Goal: Navigation & Orientation: Find specific page/section

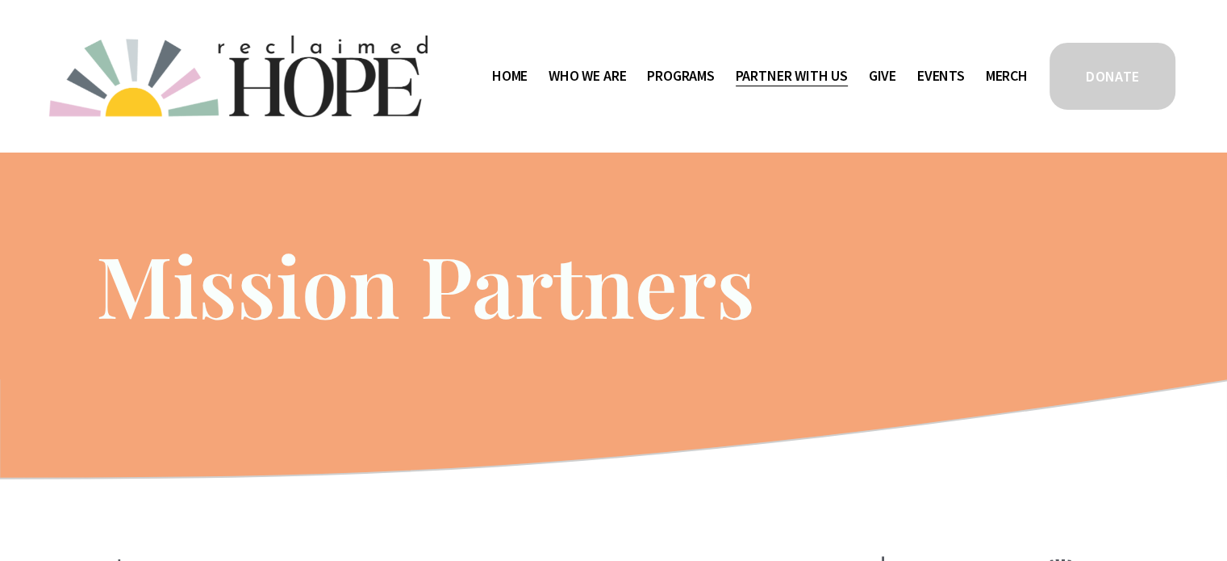
click at [0, 0] on span "Program Partners" at bounding box center [0, 0] width 0 height 0
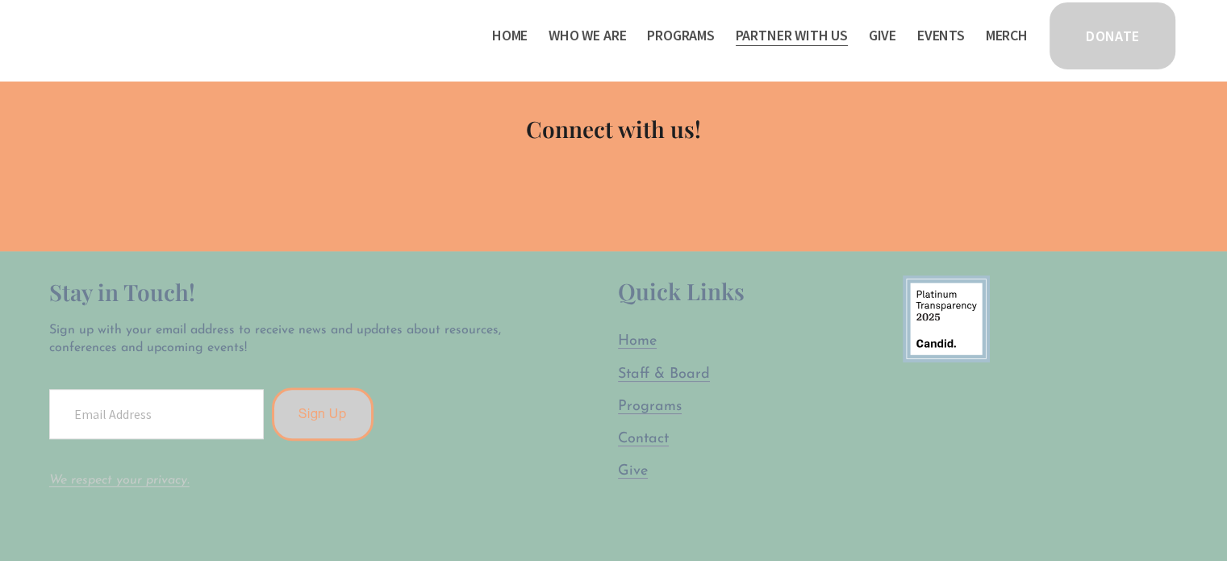
scroll to position [1003, 0]
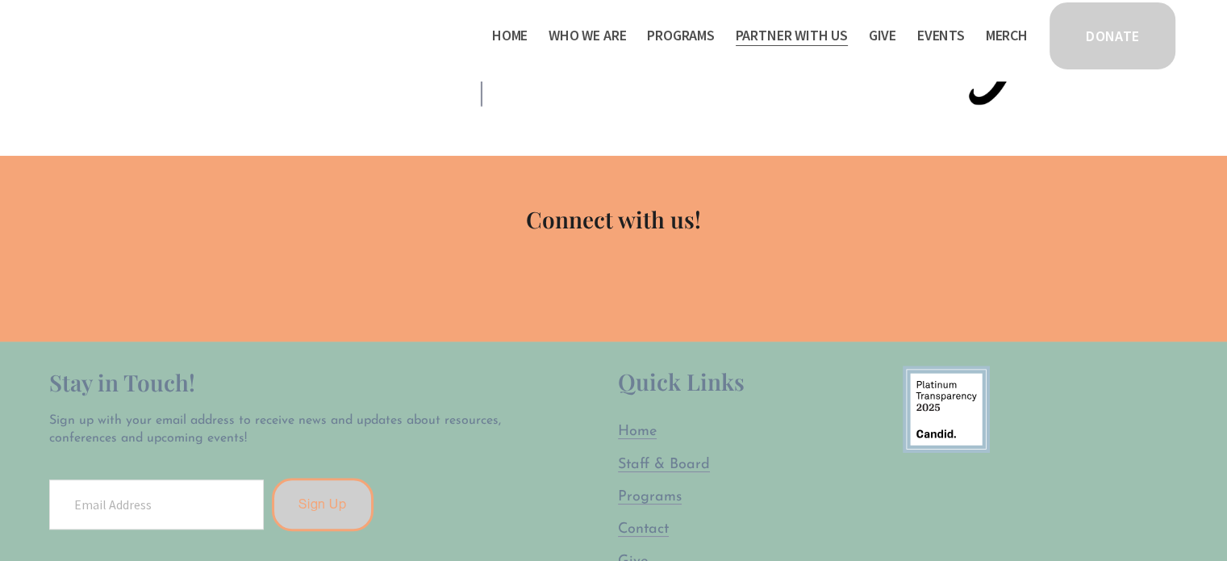
click at [0, 0] on span "Mission Partners" at bounding box center [0, 0] width 0 height 0
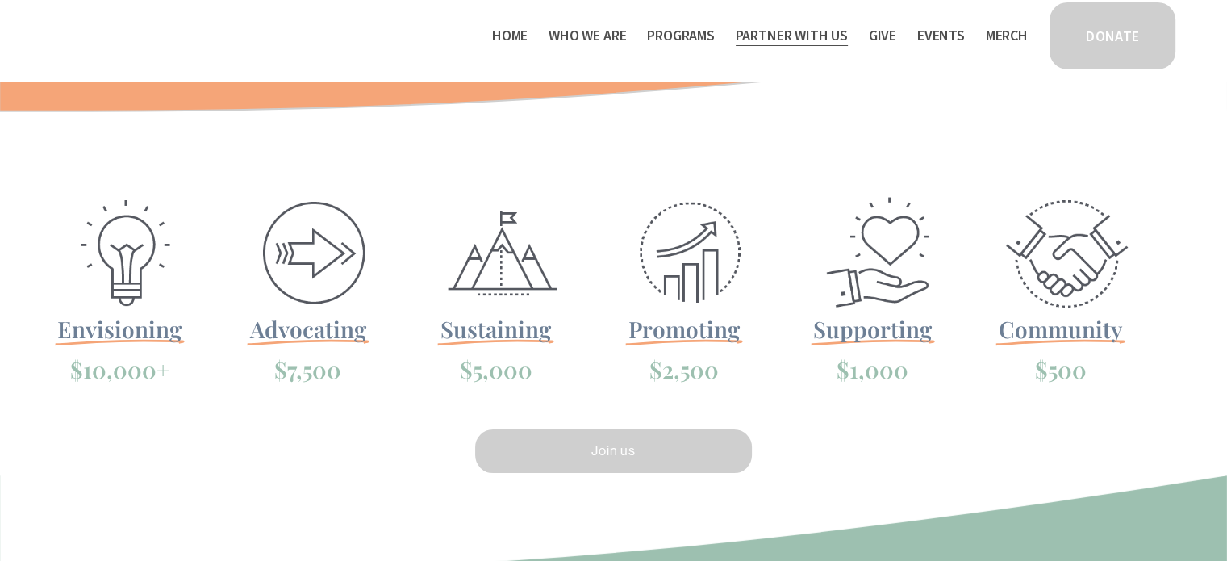
scroll to position [306, 0]
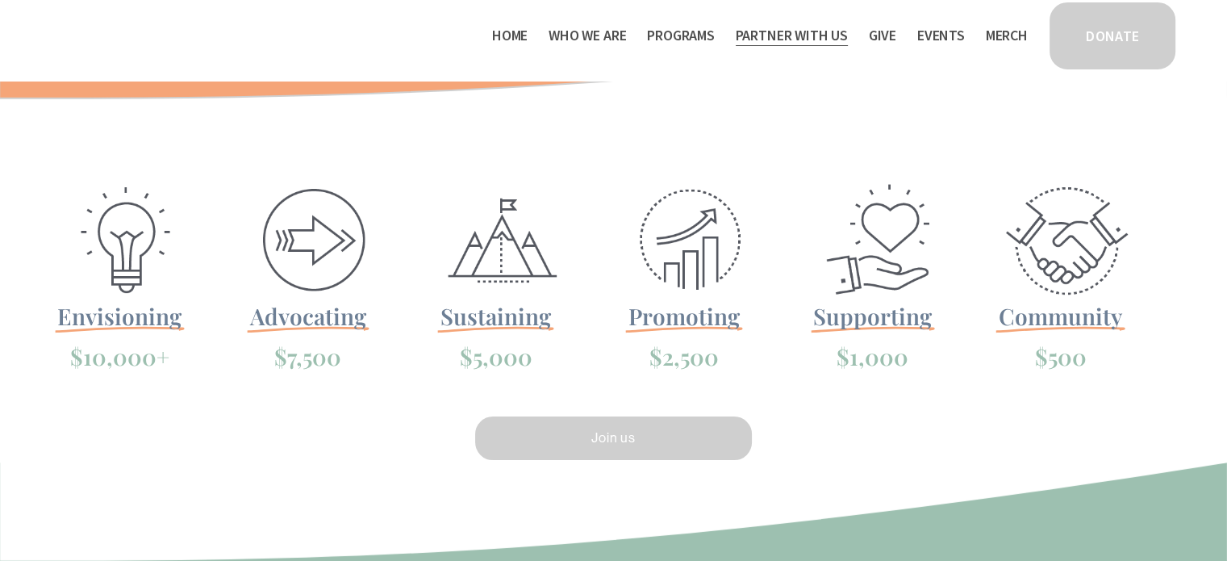
click at [539, 431] on link "Join us" at bounding box center [614, 438] width 282 height 48
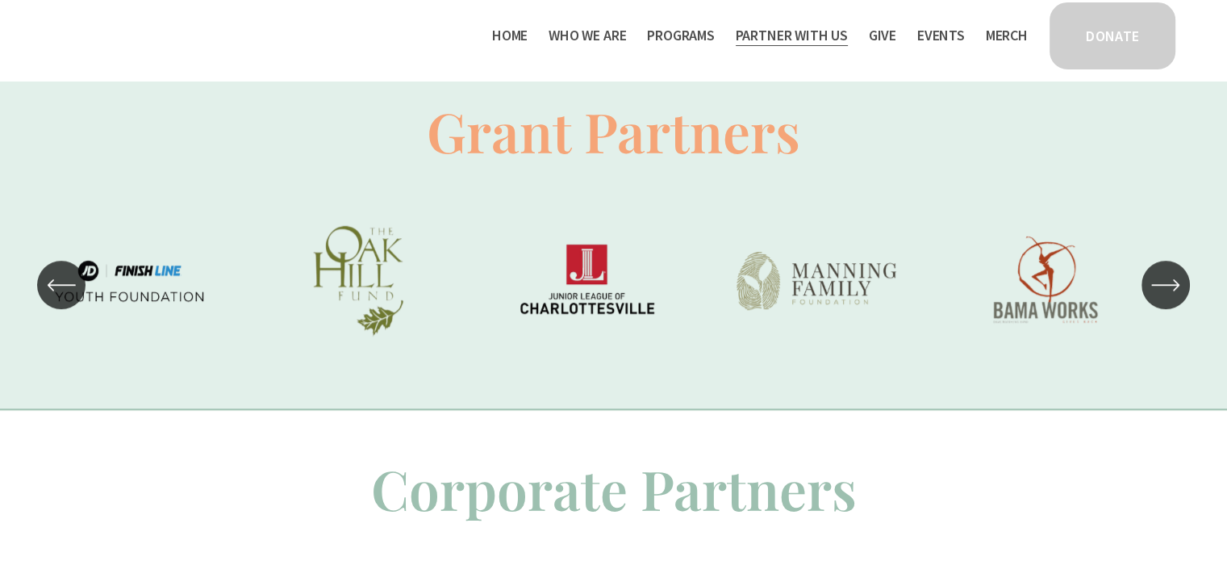
scroll to position [1100, 0]
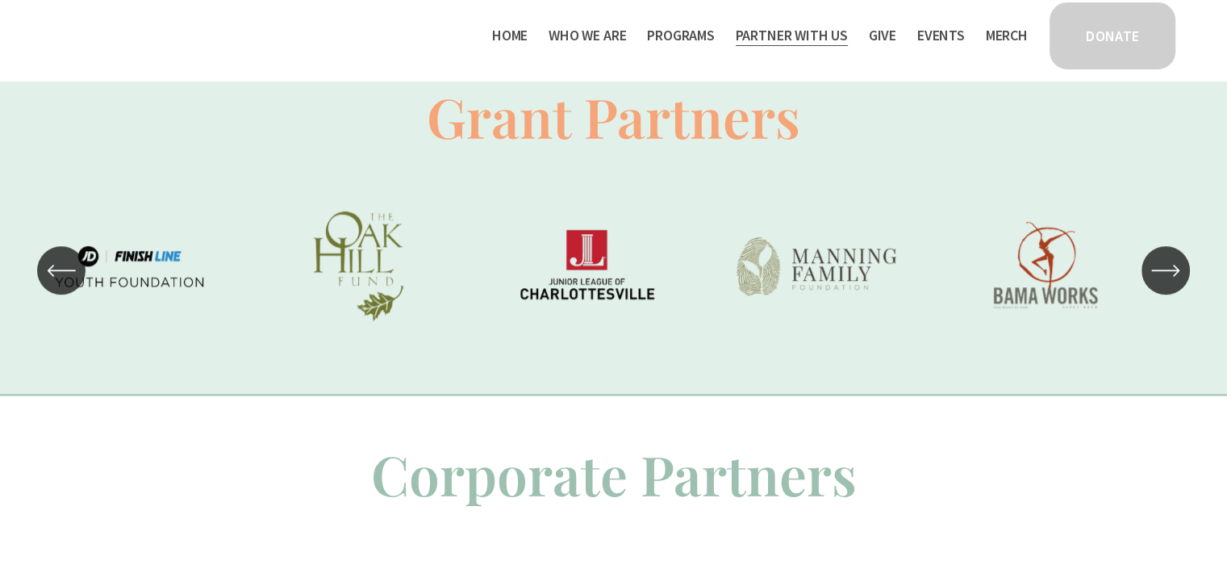
click at [1169, 281] on icon "\a \a \a Next\a \a" at bounding box center [1165, 270] width 29 height 29
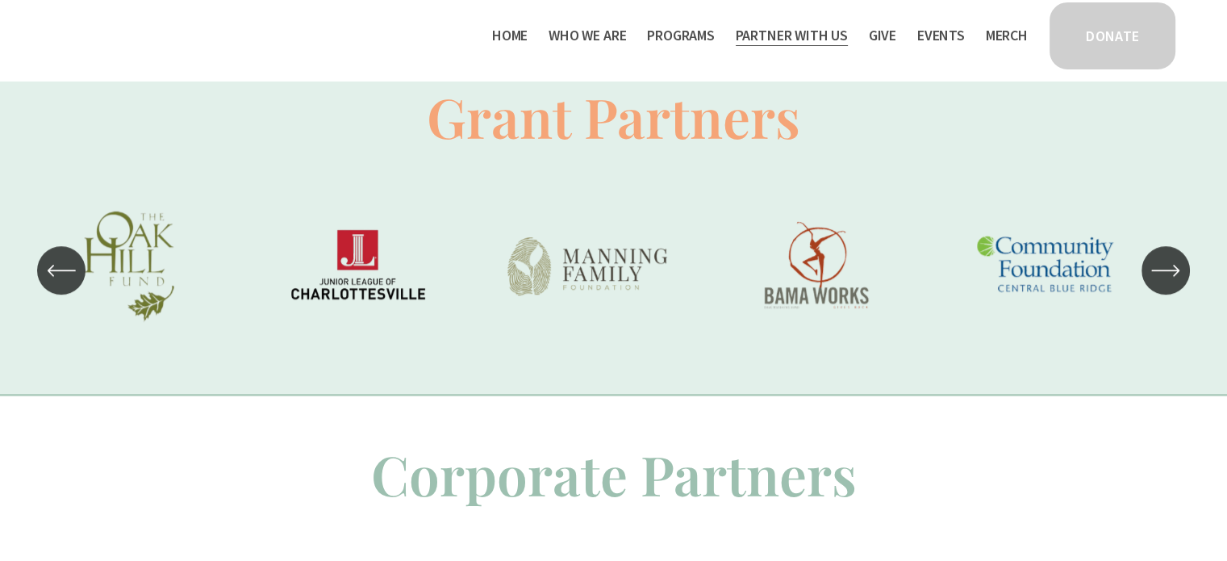
click at [1169, 281] on icon "\a \a \a Next\a \a" at bounding box center [1165, 270] width 29 height 29
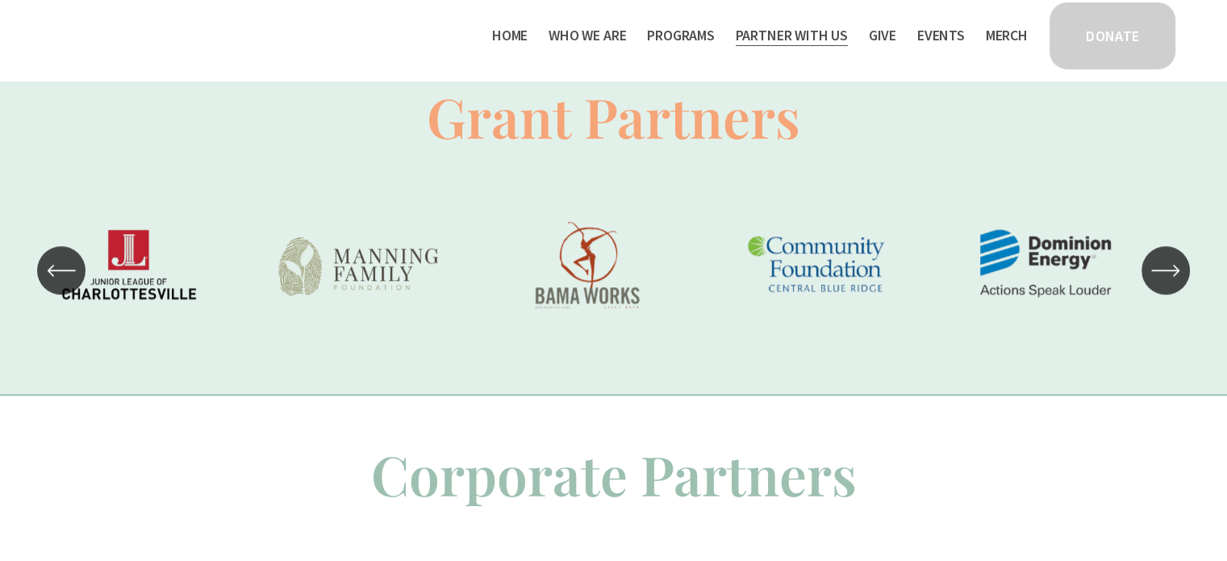
click at [1169, 281] on icon "\a \a \a Next\a \a" at bounding box center [1165, 270] width 29 height 29
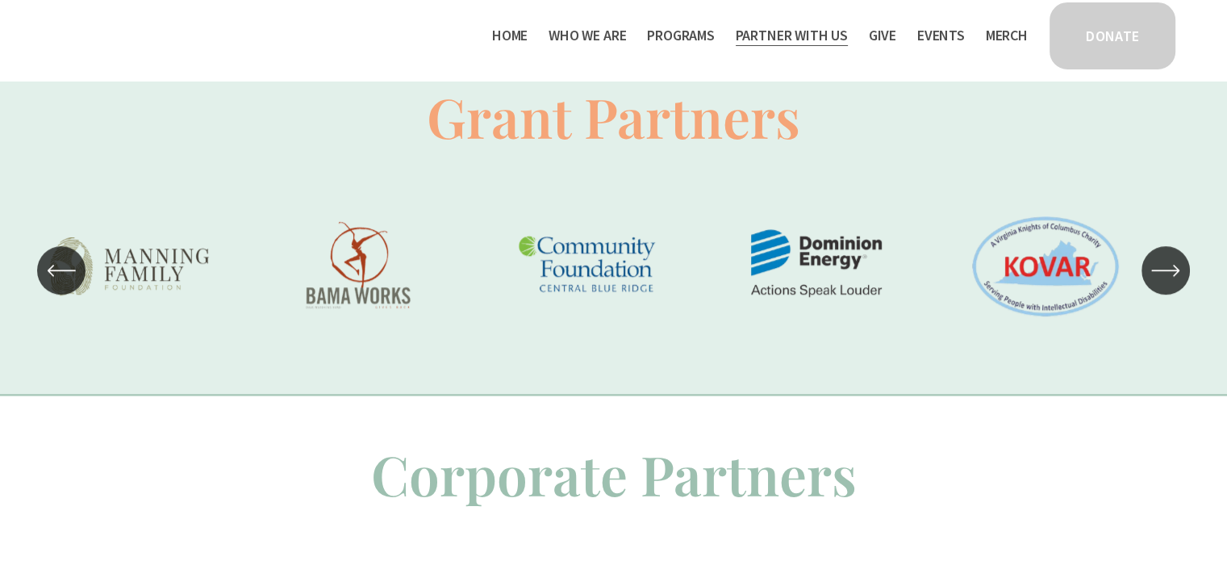
click at [1169, 281] on icon "\a \a \a Next\a \a" at bounding box center [1165, 270] width 29 height 29
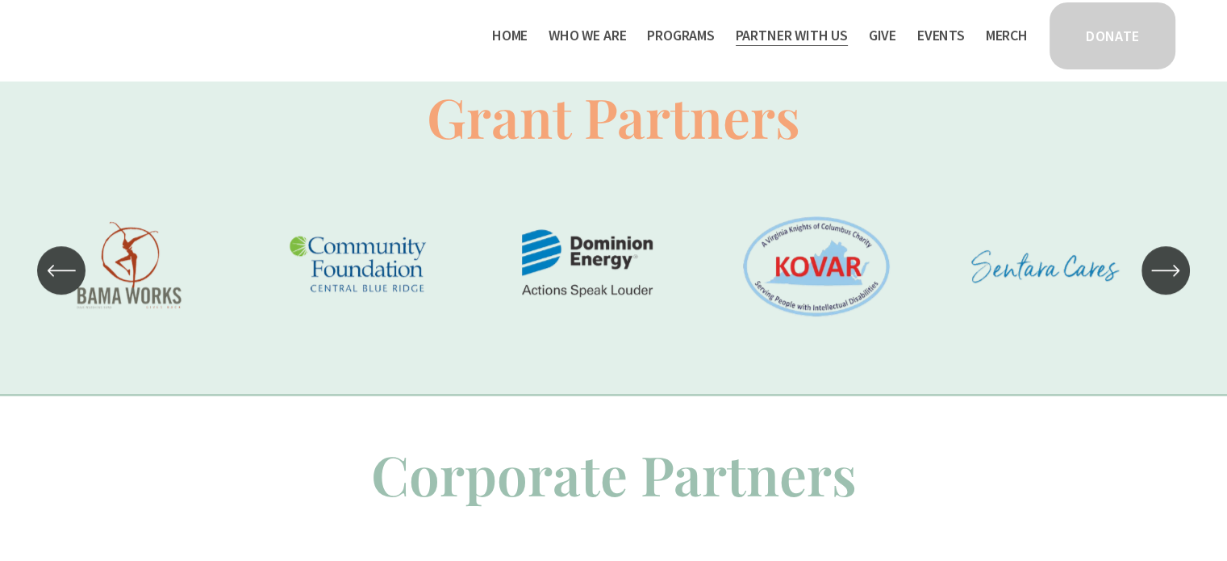
click at [1169, 281] on icon "\a \a \a Next\a \a" at bounding box center [1165, 270] width 29 height 29
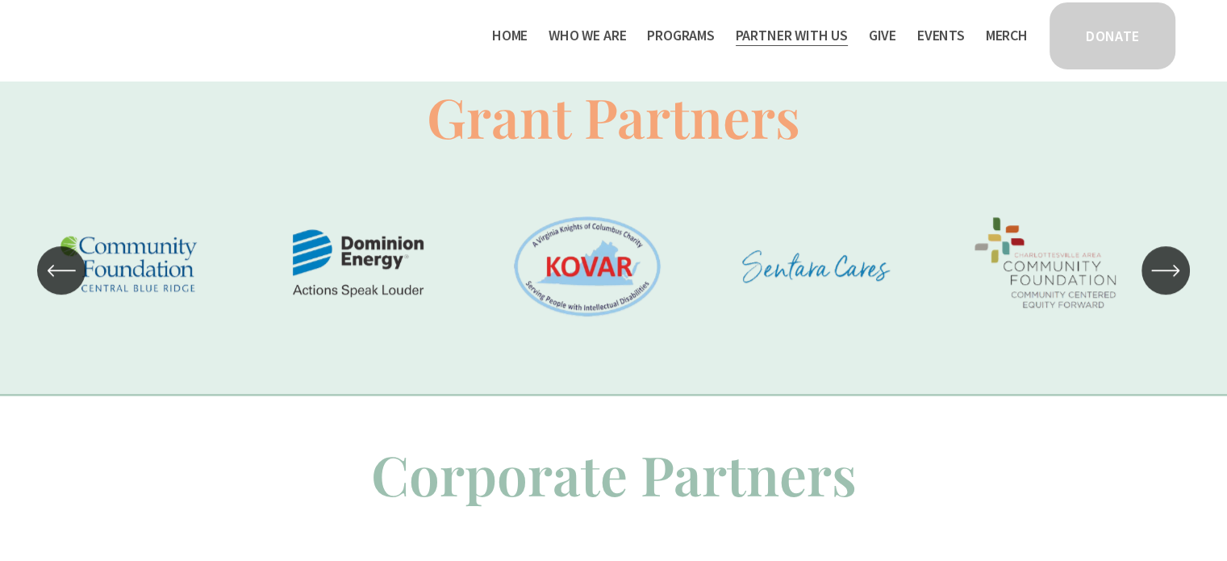
click at [1169, 281] on icon "\a \a \a Next\a \a" at bounding box center [1165, 270] width 29 height 29
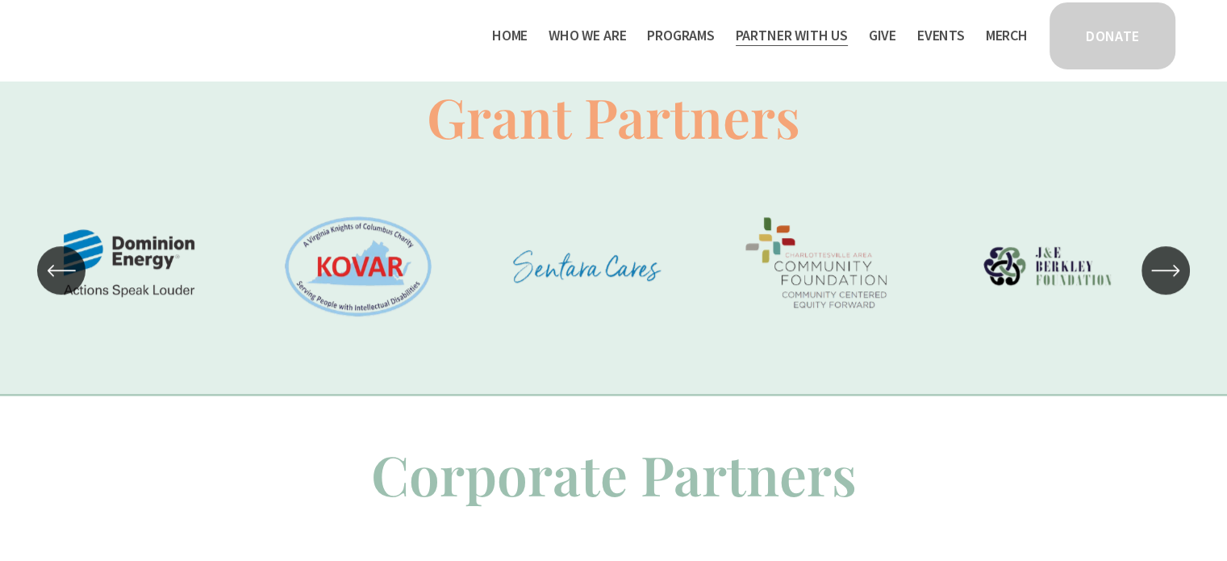
click at [1169, 281] on icon "\a \a \a Next\a \a" at bounding box center [1165, 270] width 29 height 29
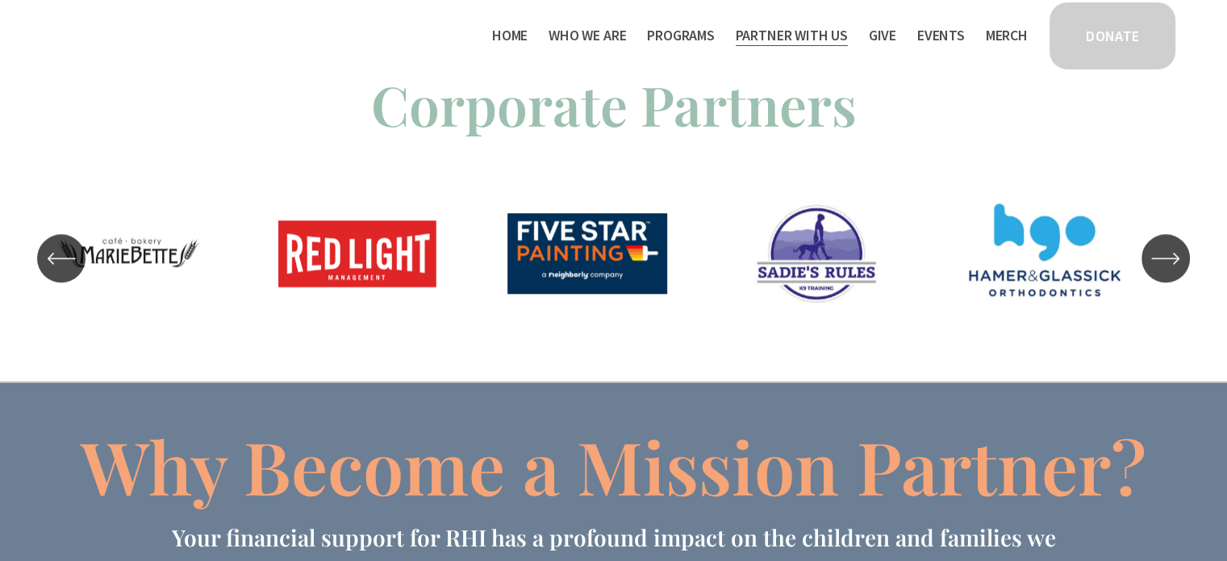
scroll to position [1442, 0]
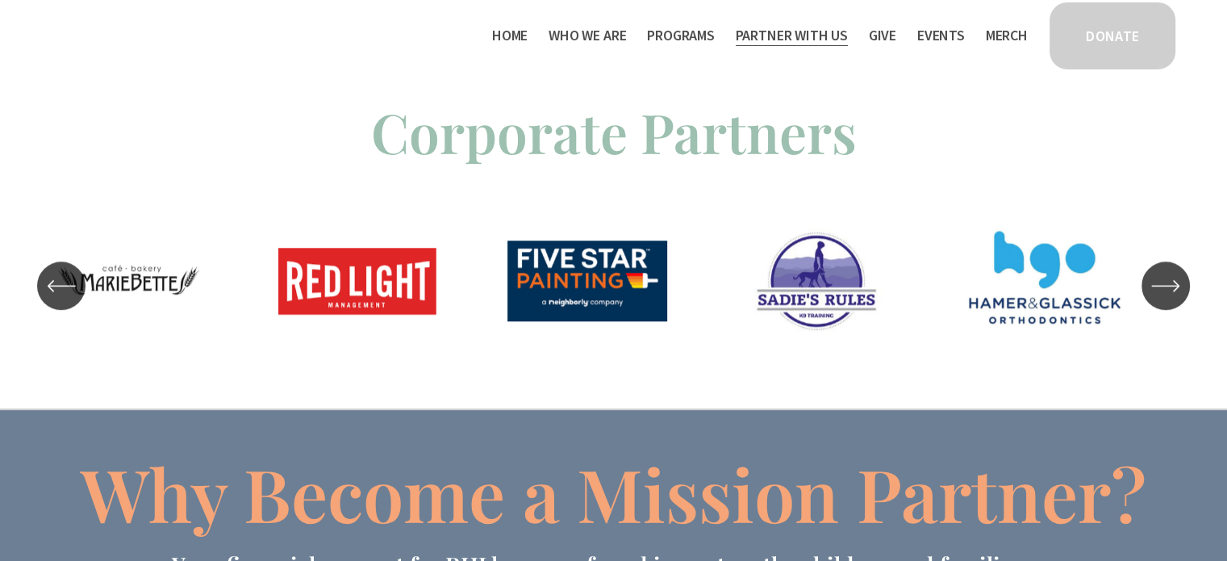
click at [1165, 283] on icon "\a \a \a Next\a \a" at bounding box center [1165, 285] width 29 height 29
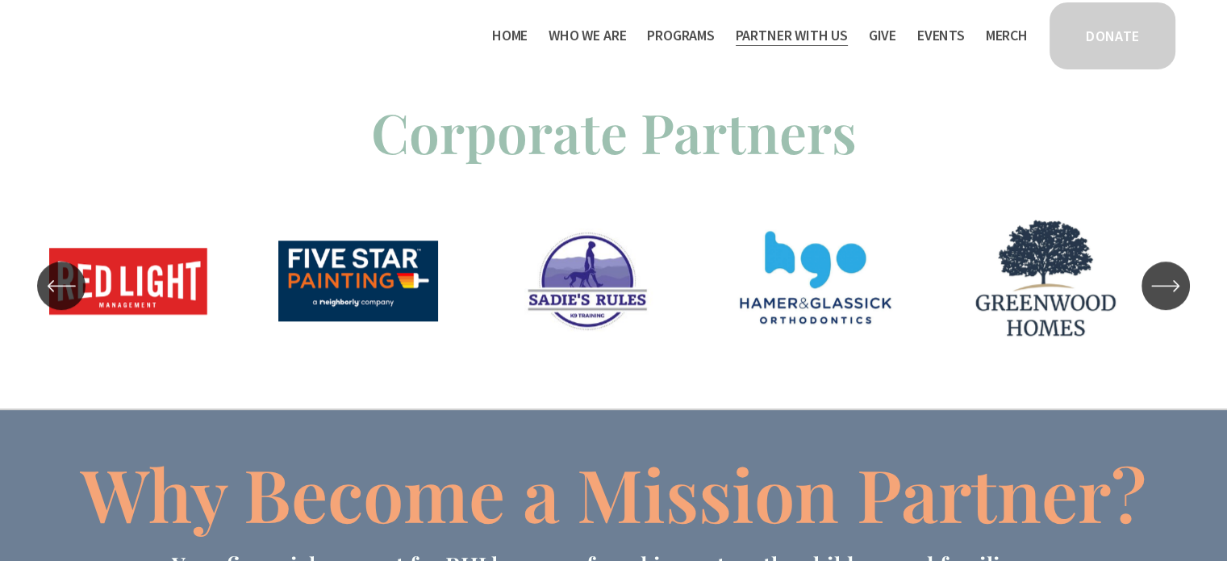
click at [1165, 283] on icon "\a \a \a Next\a \a" at bounding box center [1165, 285] width 29 height 29
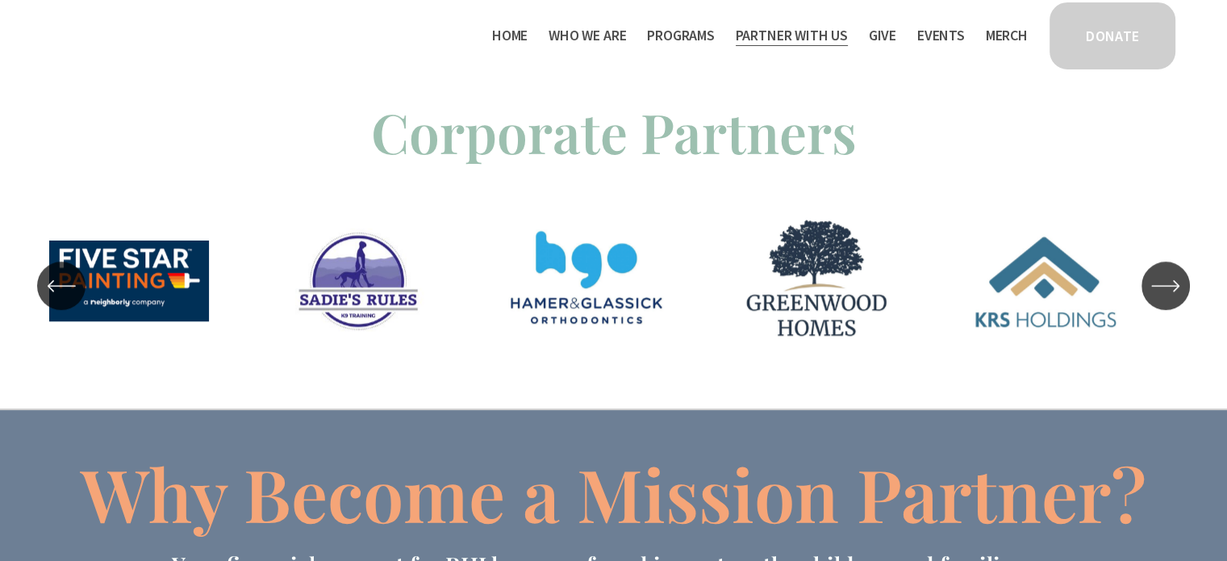
click at [1165, 283] on icon "\a \a \a Next\a \a" at bounding box center [1165, 285] width 29 height 29
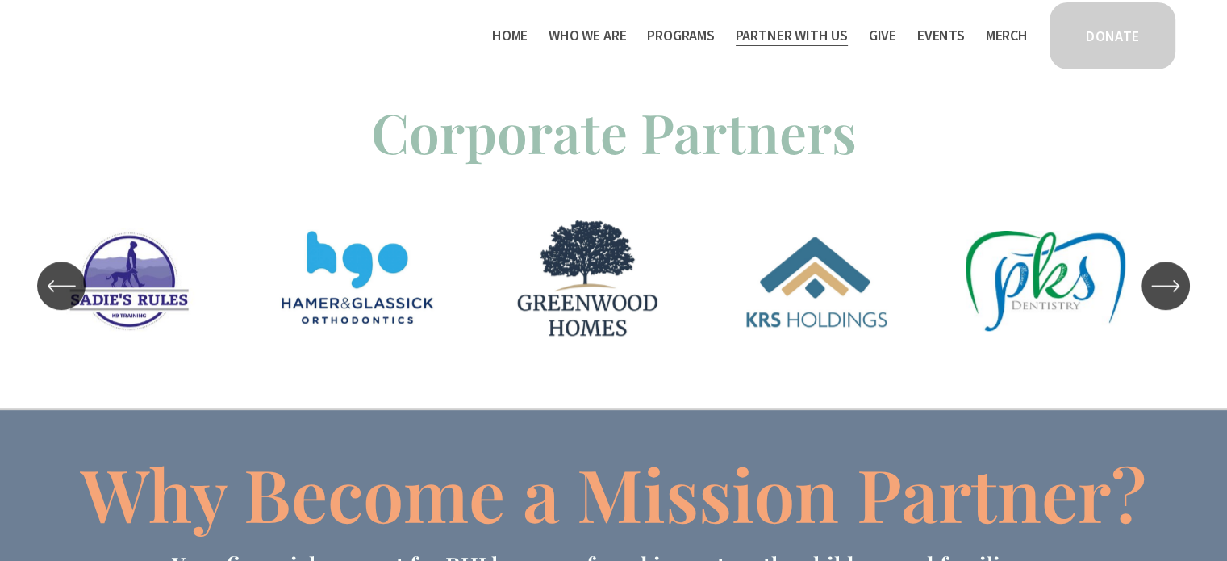
click at [1165, 283] on icon "\a \a \a Next\a \a" at bounding box center [1165, 285] width 29 height 29
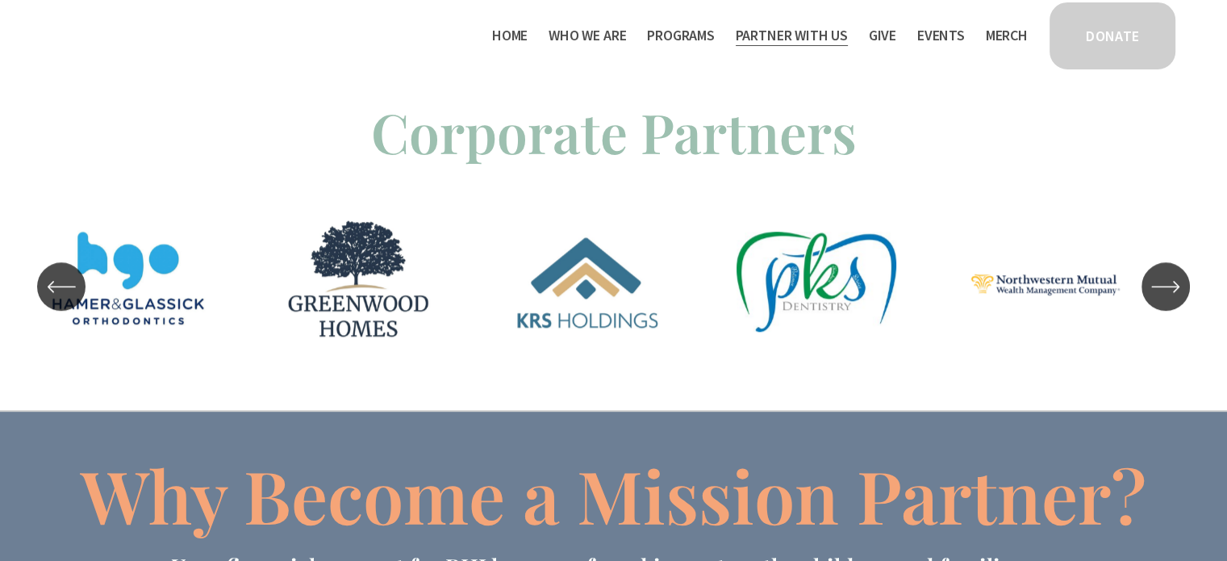
click at [1165, 283] on icon "\a \a \a Next\a \a" at bounding box center [1165, 286] width 29 height 29
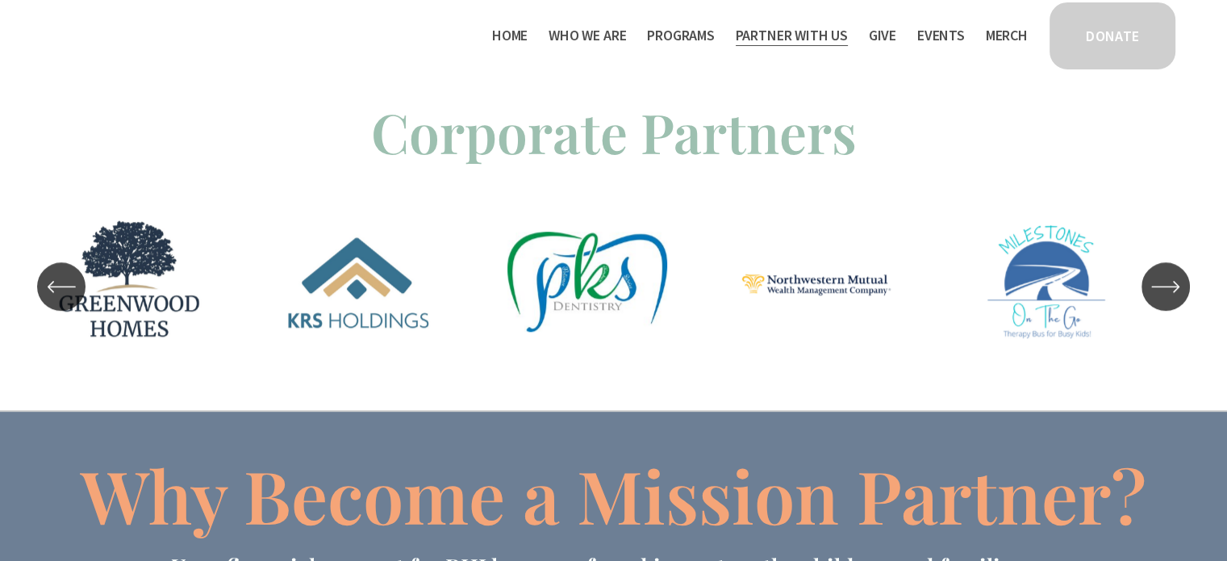
click at [1165, 283] on icon "\a \a \a Next\a \a" at bounding box center [1165, 286] width 29 height 29
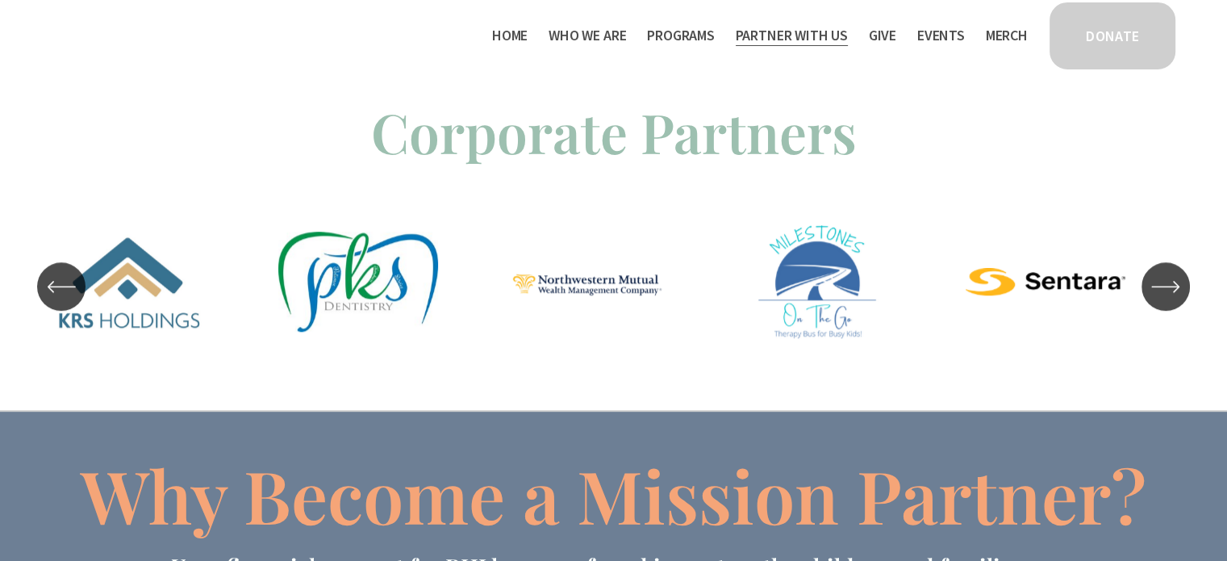
click at [1165, 283] on icon "\a \a \a Next\a \a" at bounding box center [1165, 286] width 29 height 29
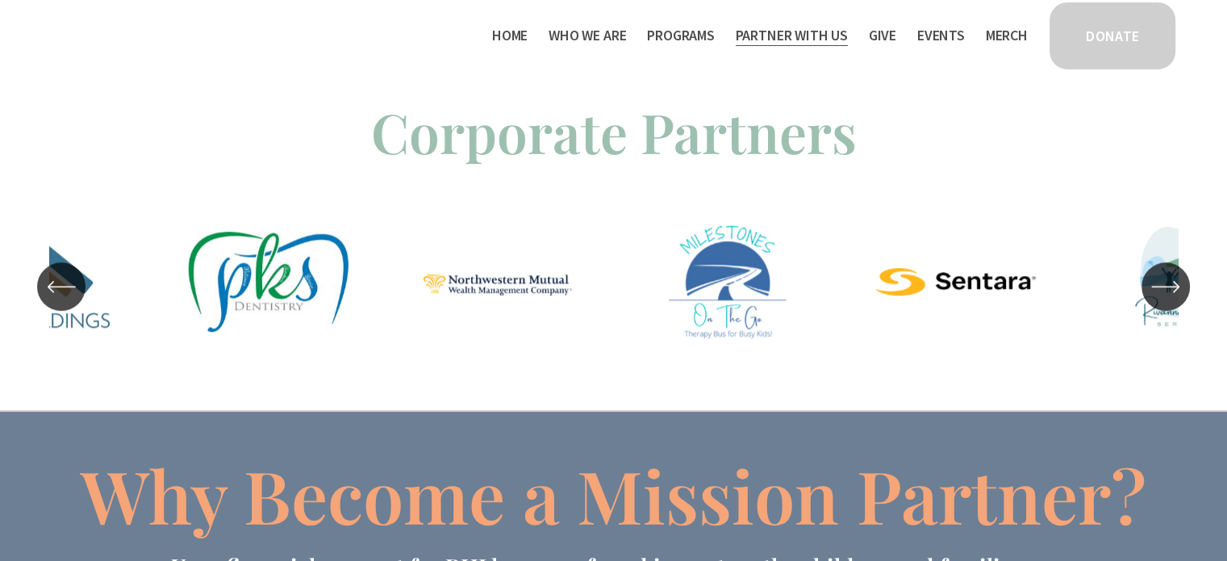
click at [1165, 283] on icon "\a \a \a Next\a \a" at bounding box center [1165, 286] width 29 height 29
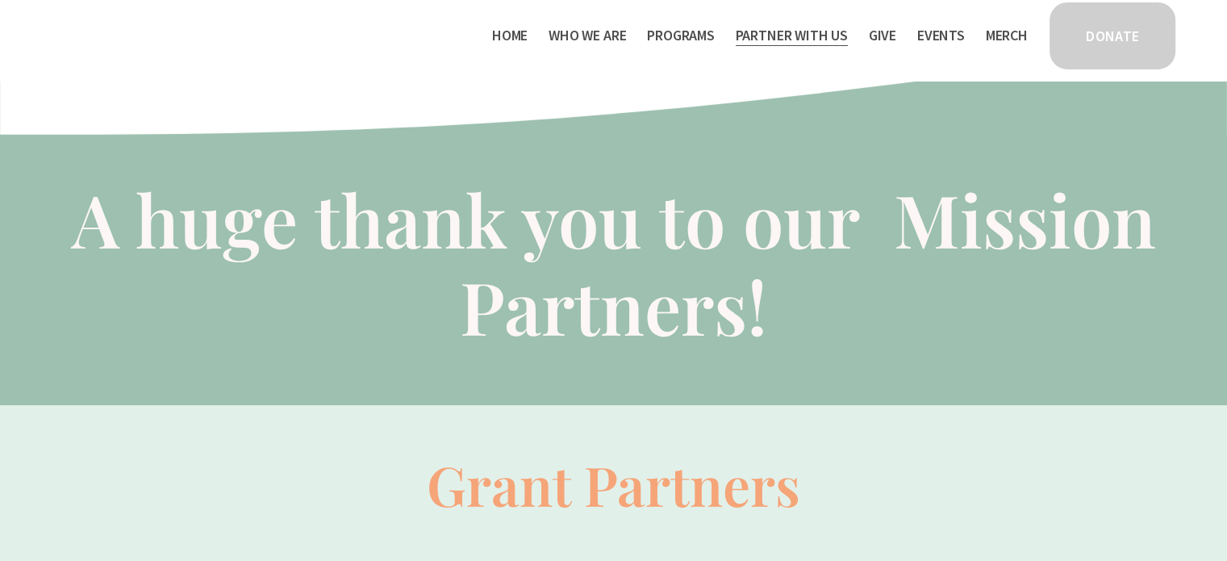
scroll to position [0, 0]
